Goal: Find specific fact

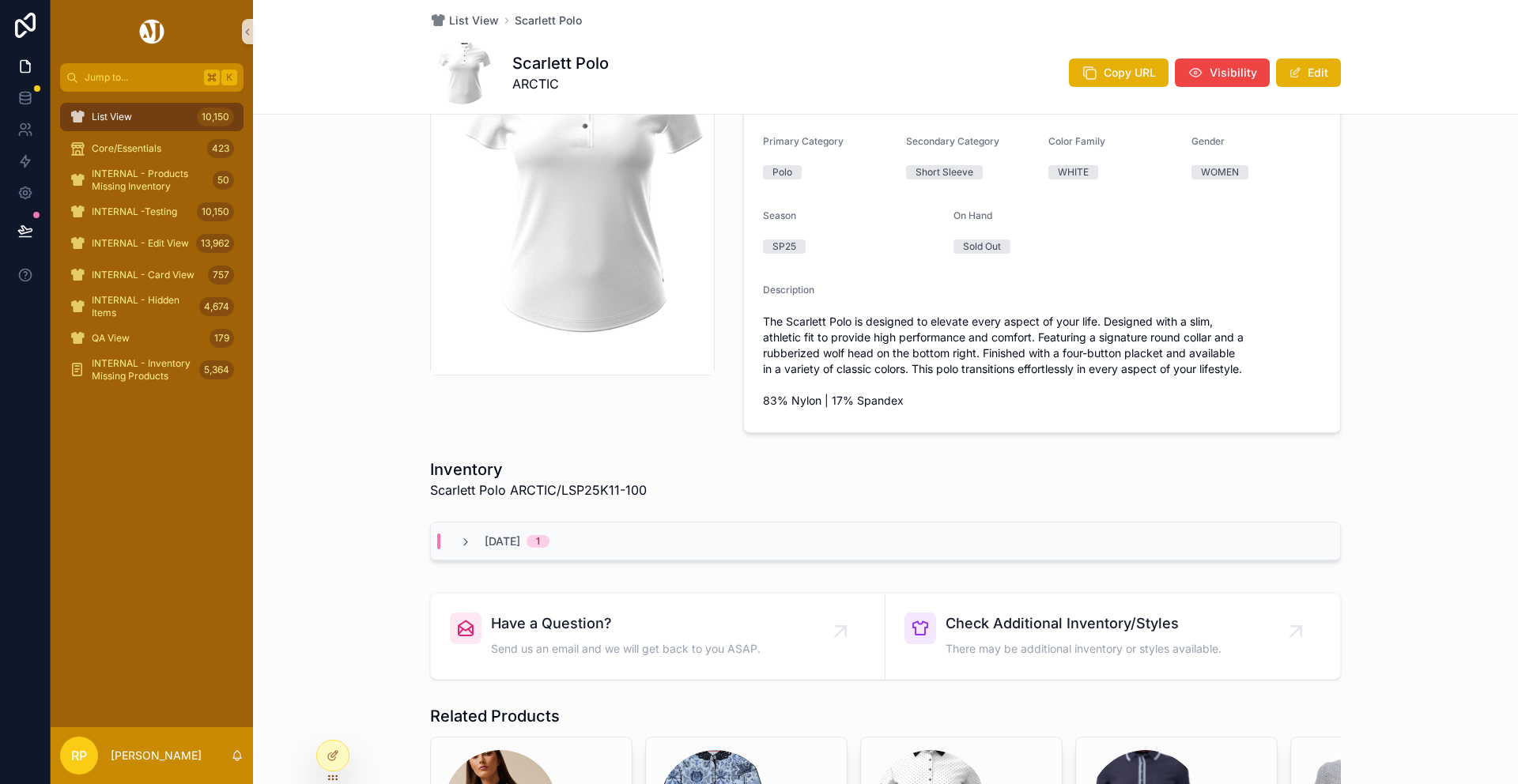
scroll to position [114, 0]
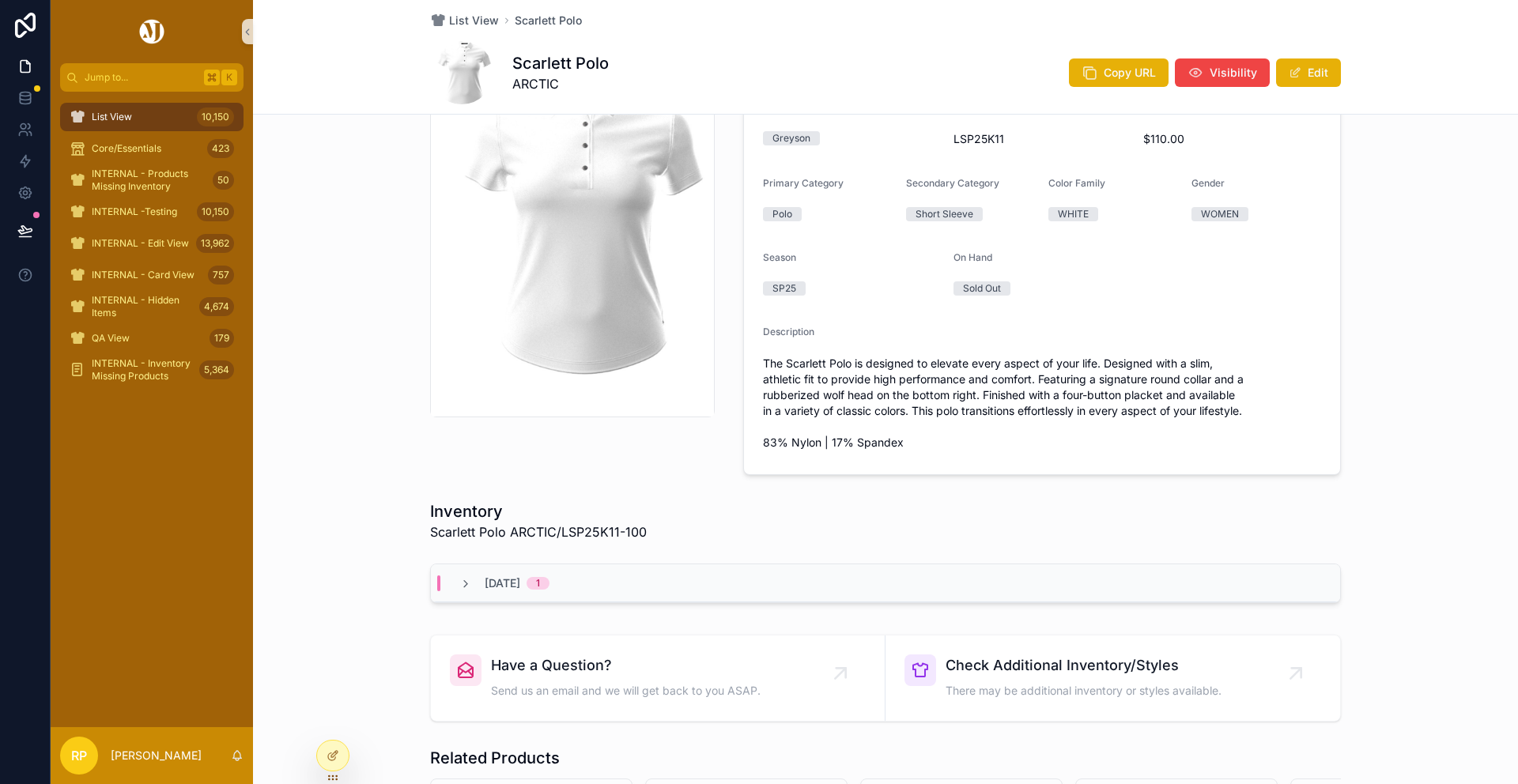
click at [988, 137] on span "LSP25K11" at bounding box center [1042, 138] width 178 height 16
copy span "LSP25K11"
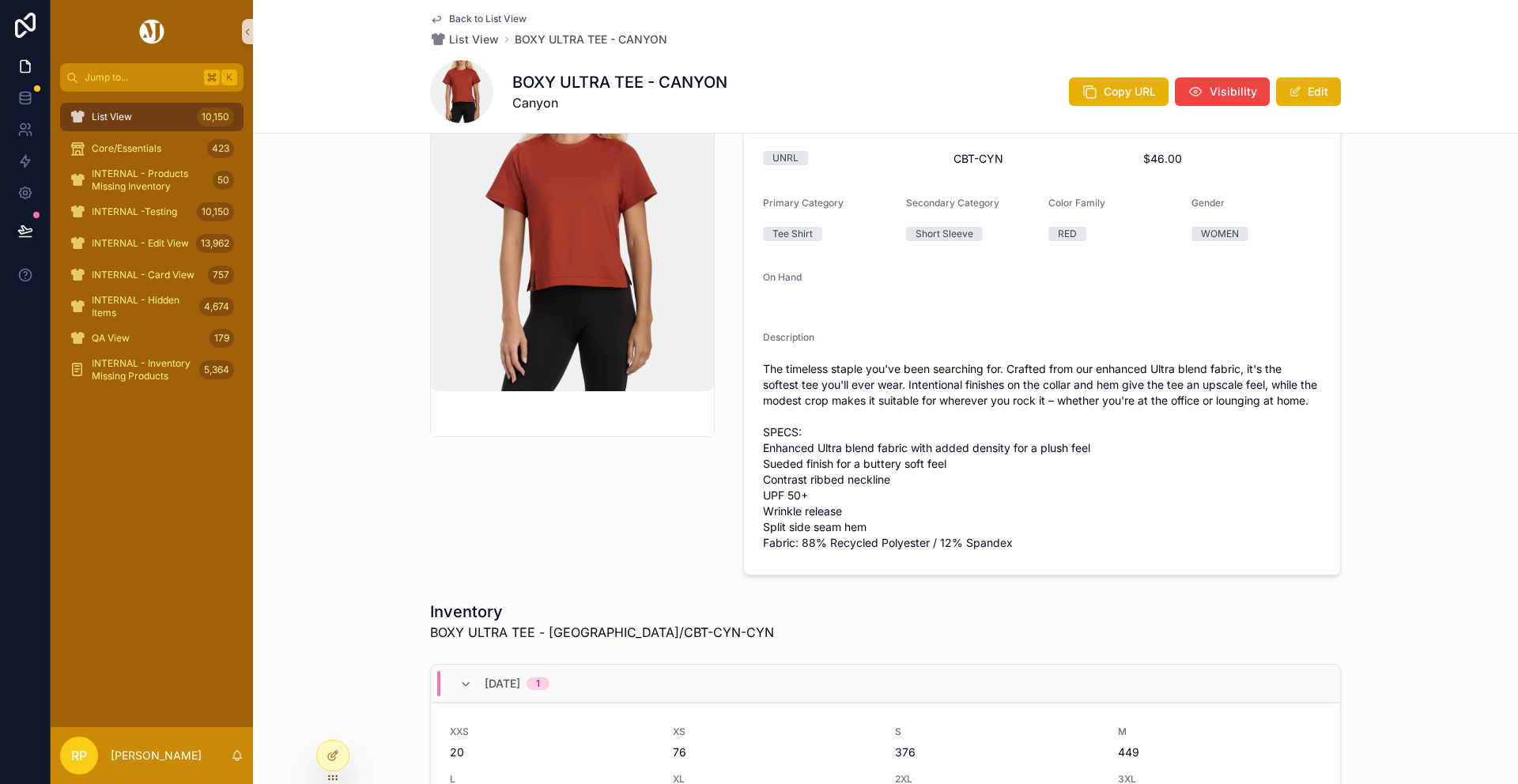
scroll to position [121, 0]
